Goal: Register for event/course

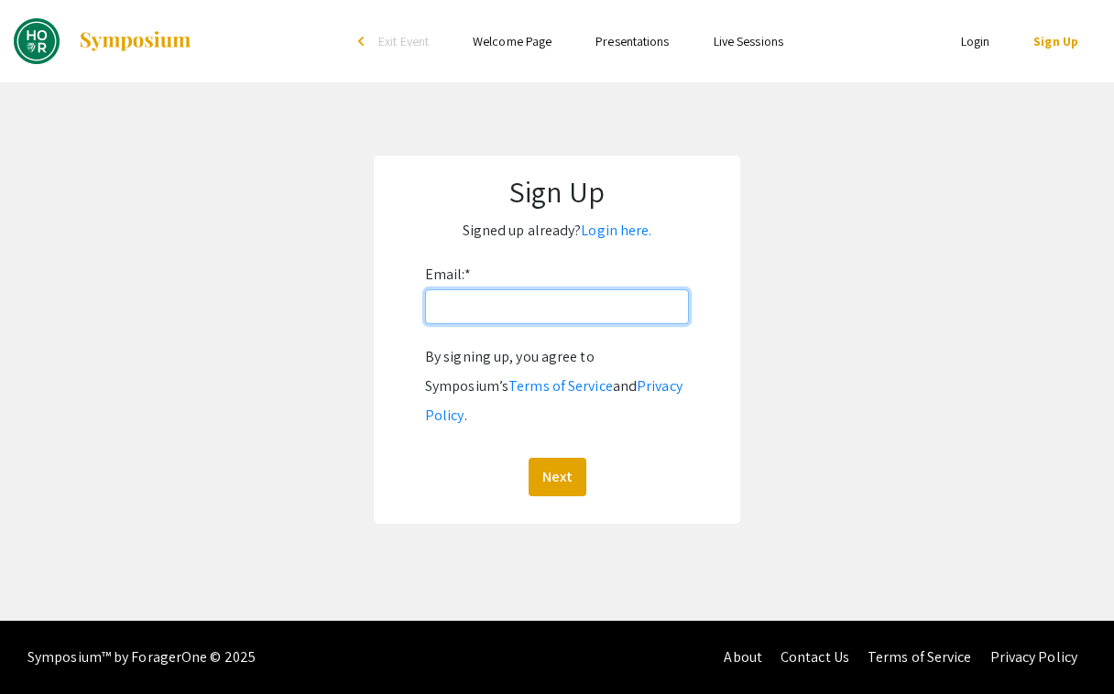
click at [592, 321] on input "Email: *" at bounding box center [557, 306] width 264 height 35
type input "[EMAIL_ADDRESS][DOMAIN_NAME]"
click button "Next" at bounding box center [558, 477] width 58 height 38
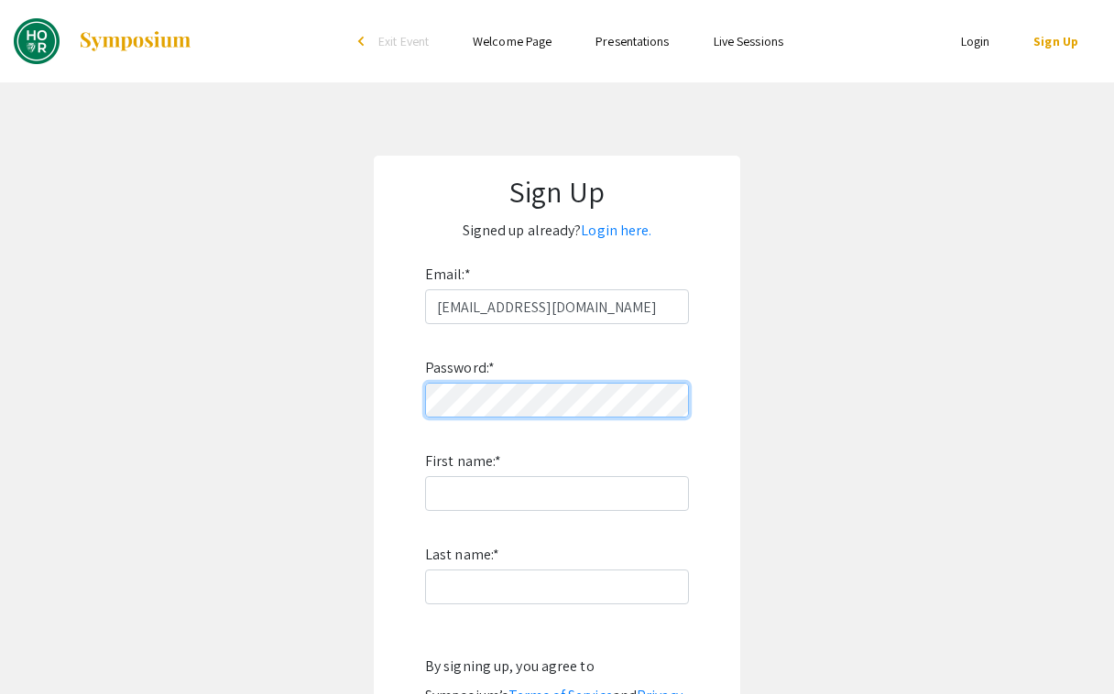
click at [339, 403] on app-signup "Sign Up Signed up already? Login here. Email: * [EMAIL_ADDRESS][DOMAIN_NAME] Pa…" at bounding box center [557, 495] width 1114 height 678
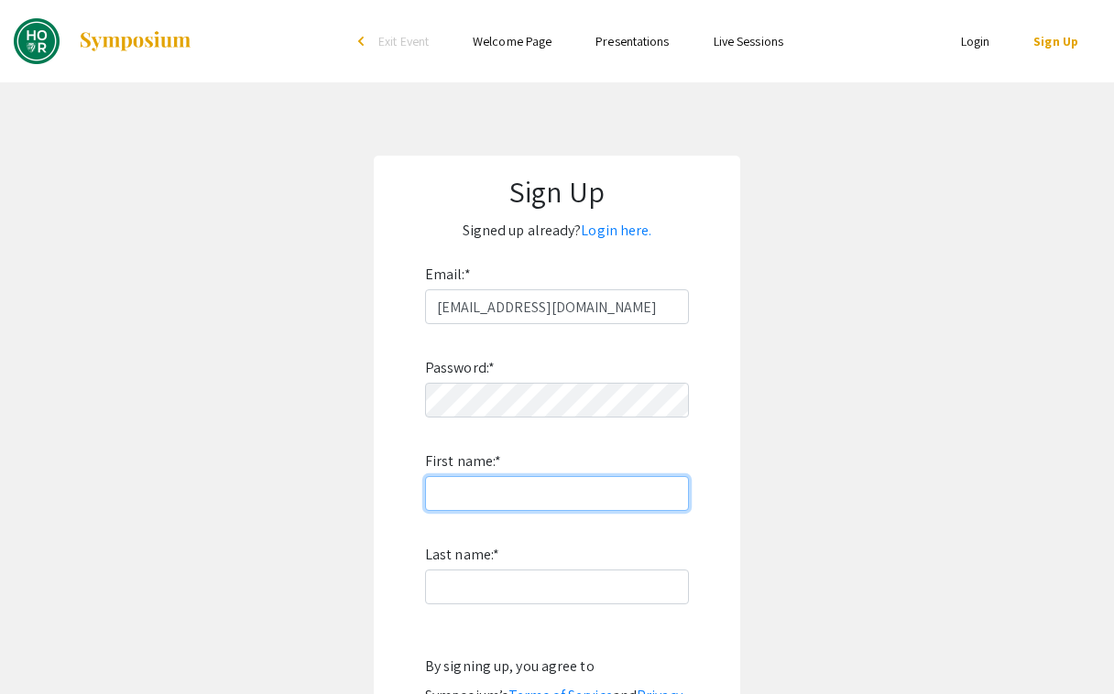
click at [474, 485] on input "First name: *" at bounding box center [557, 493] width 264 height 35
type input "[PERSON_NAME]"
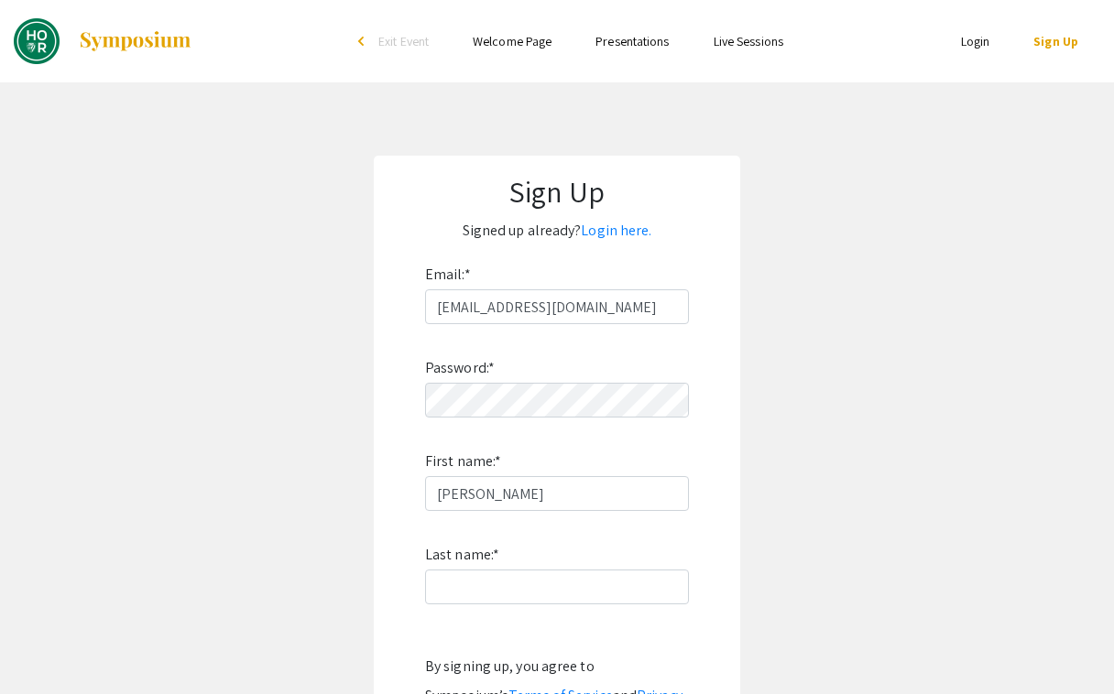
type input "[PERSON_NAME]"
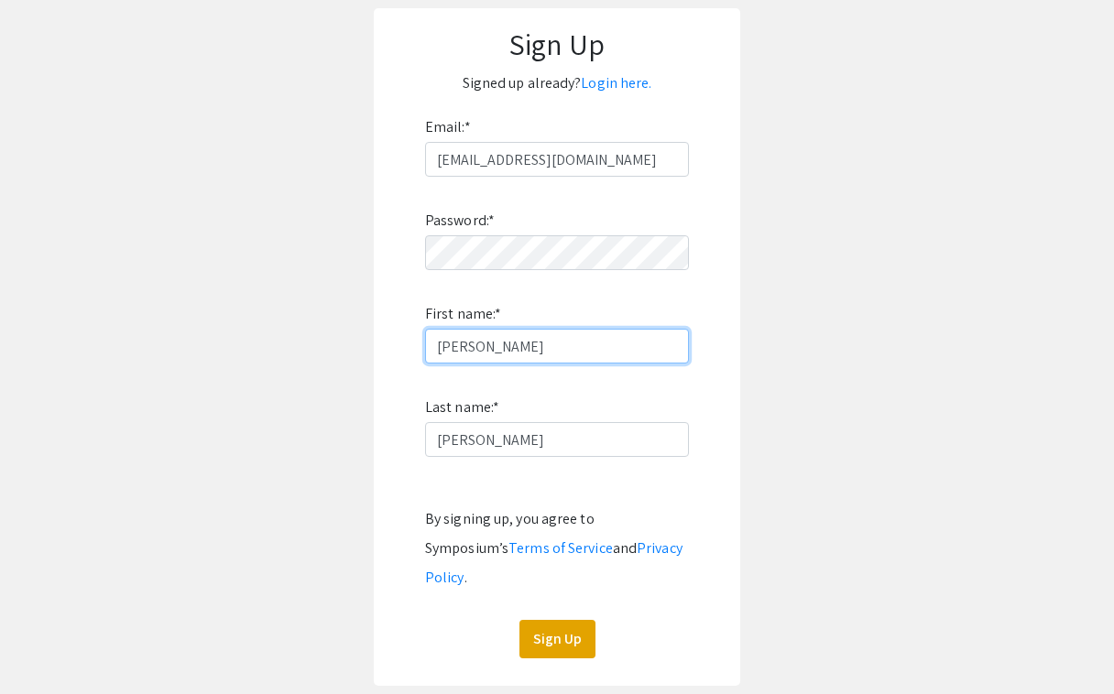
scroll to position [149, 0]
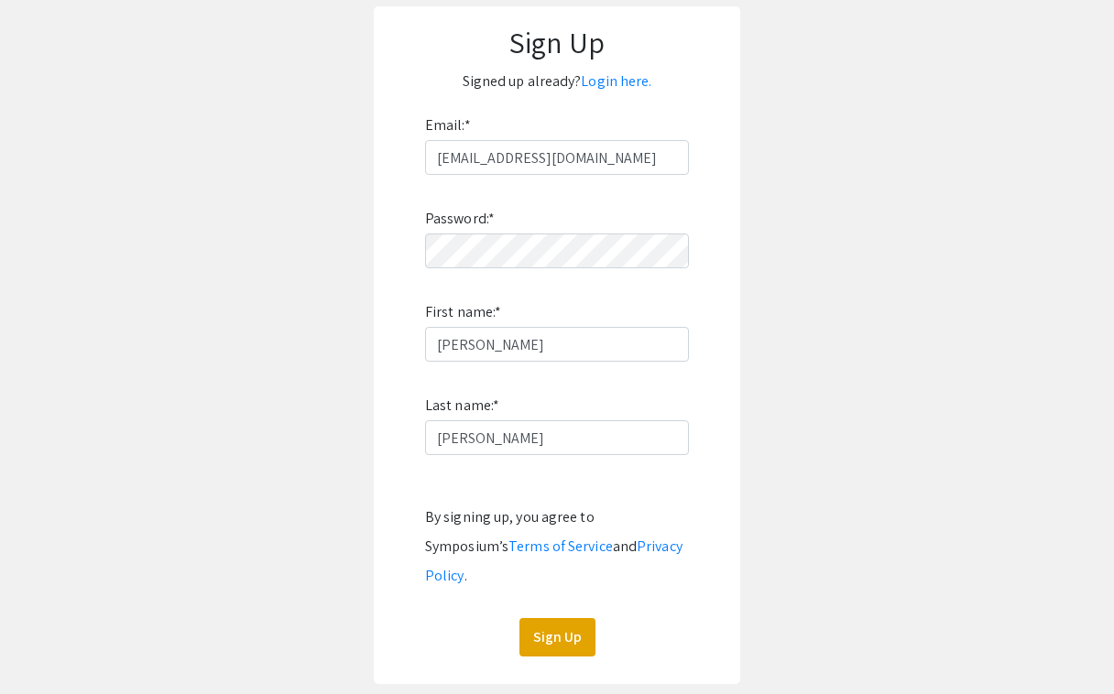
click at [564, 585] on div "Password: * First name: * [PERSON_NAME] Last name: * [PERSON_NAME] By signing u…" at bounding box center [557, 416] width 264 height 482
click at [558, 618] on button "Sign Up" at bounding box center [557, 637] width 76 height 38
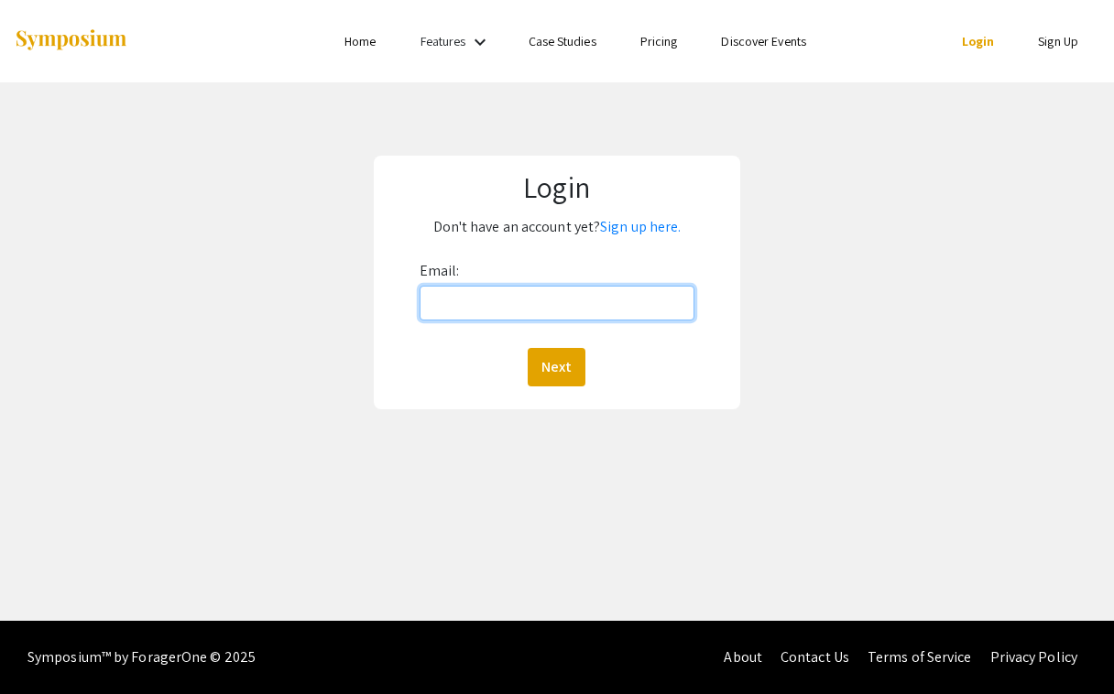
click at [606, 298] on input "Email:" at bounding box center [558, 303] width 276 height 35
type input "[EMAIL_ADDRESS][DOMAIN_NAME]"
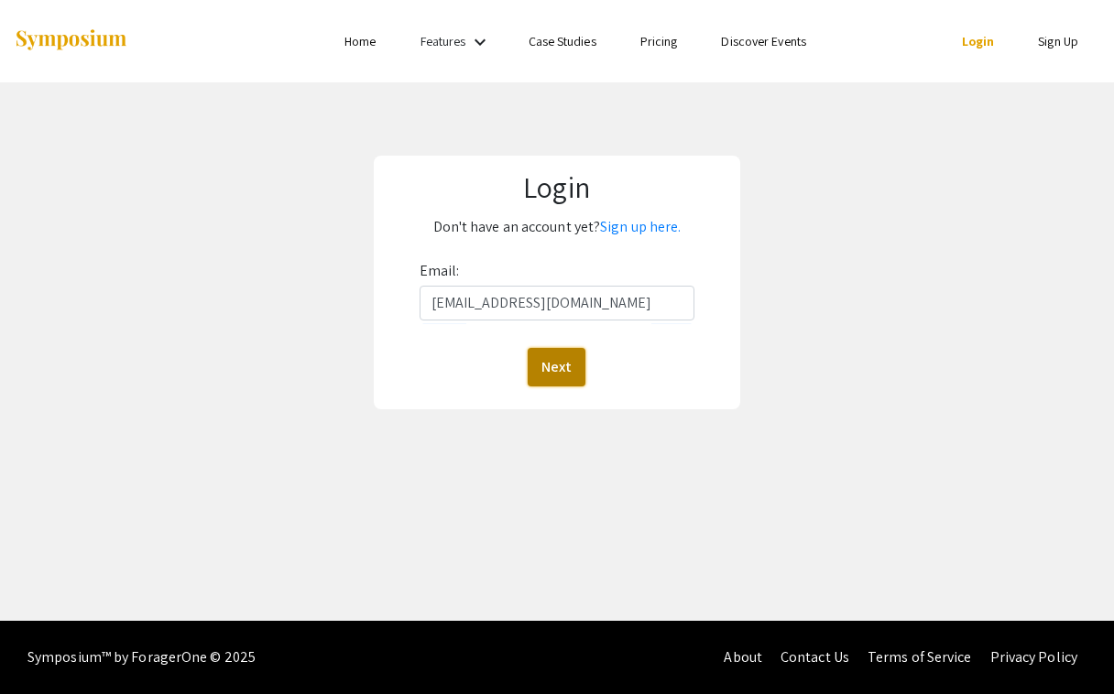
click at [540, 359] on button "Next" at bounding box center [557, 367] width 58 height 38
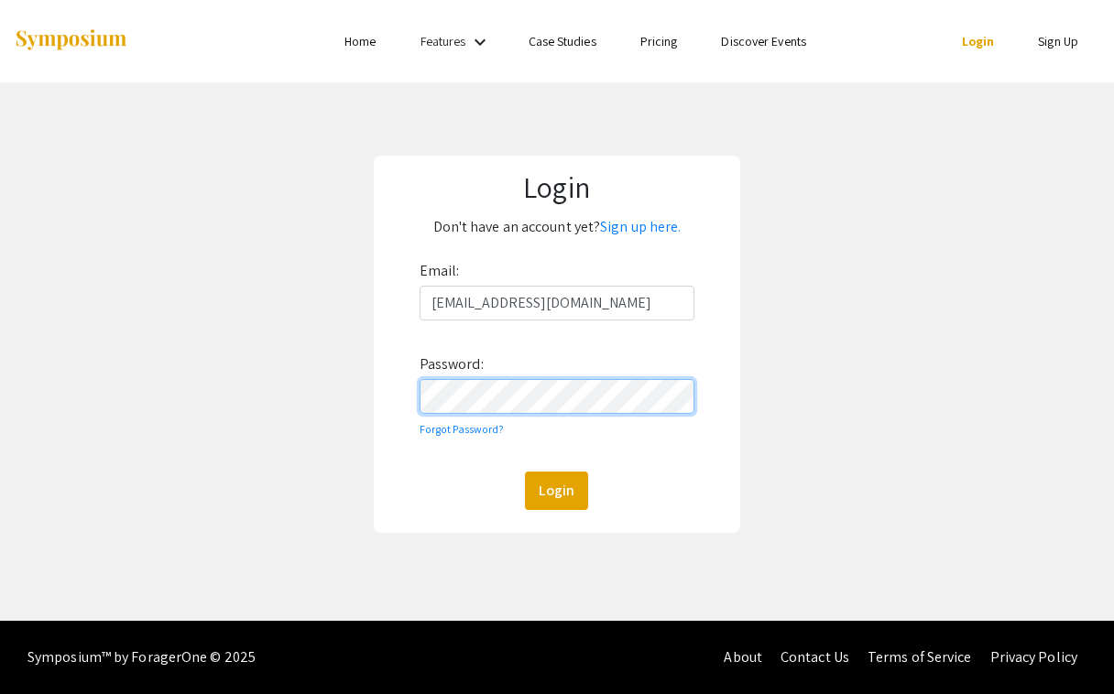
click at [525, 472] on button "Login" at bounding box center [556, 491] width 63 height 38
